Goal: Task Accomplishment & Management: Manage account settings

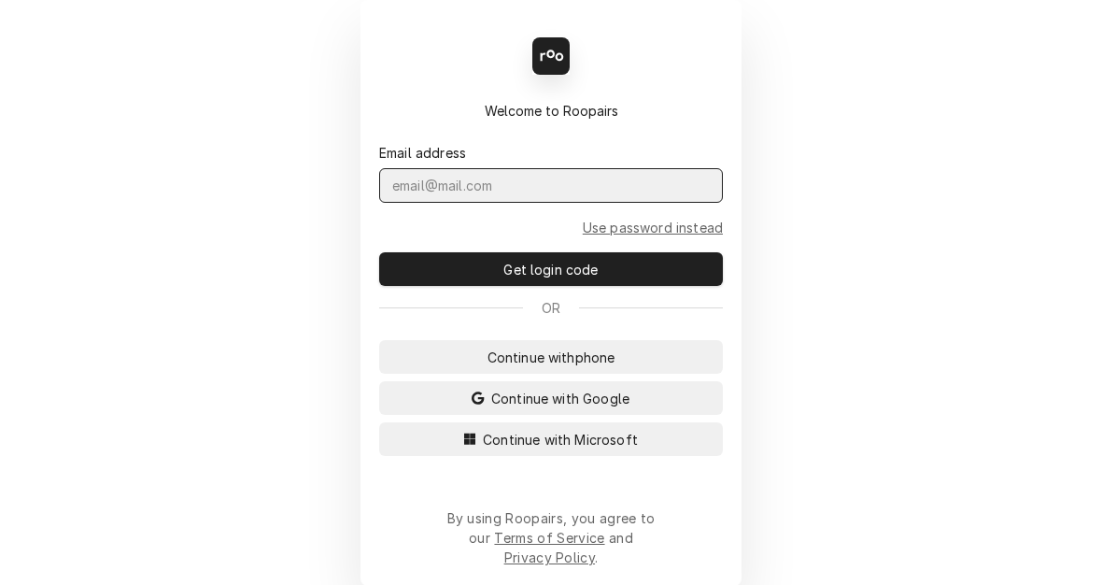
click at [490, 198] on input "Dynamic Content Wrapper" at bounding box center [551, 185] width 344 height 35
type input "[EMAIL_ADDRESS][PERSON_NAME][DOMAIN_NAME]"
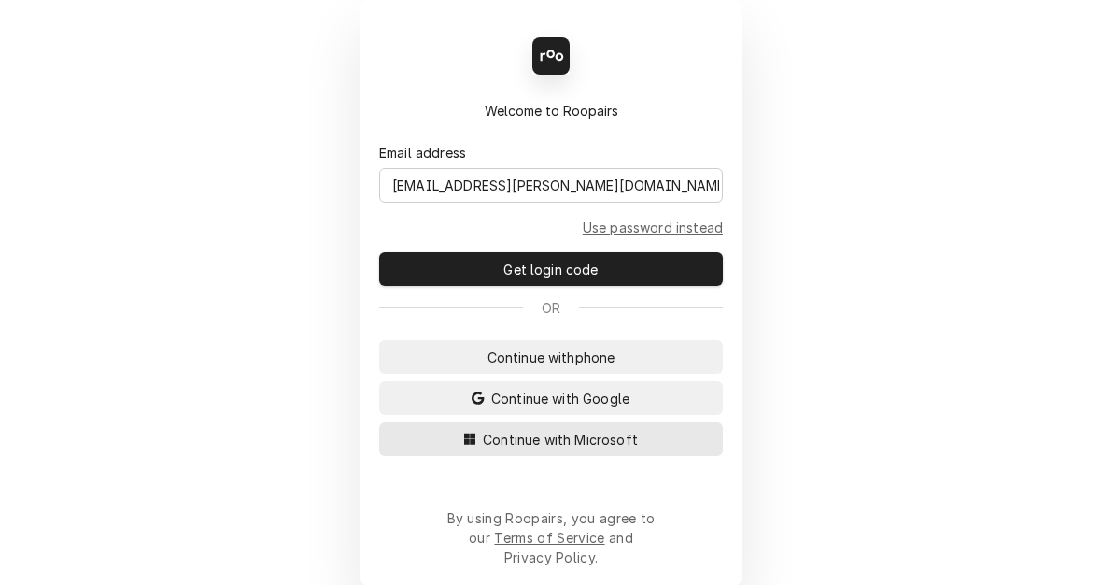
click at [485, 449] on span "Continue with Microsoft" at bounding box center [560, 440] width 163 height 20
